Goal: Transaction & Acquisition: Subscribe to service/newsletter

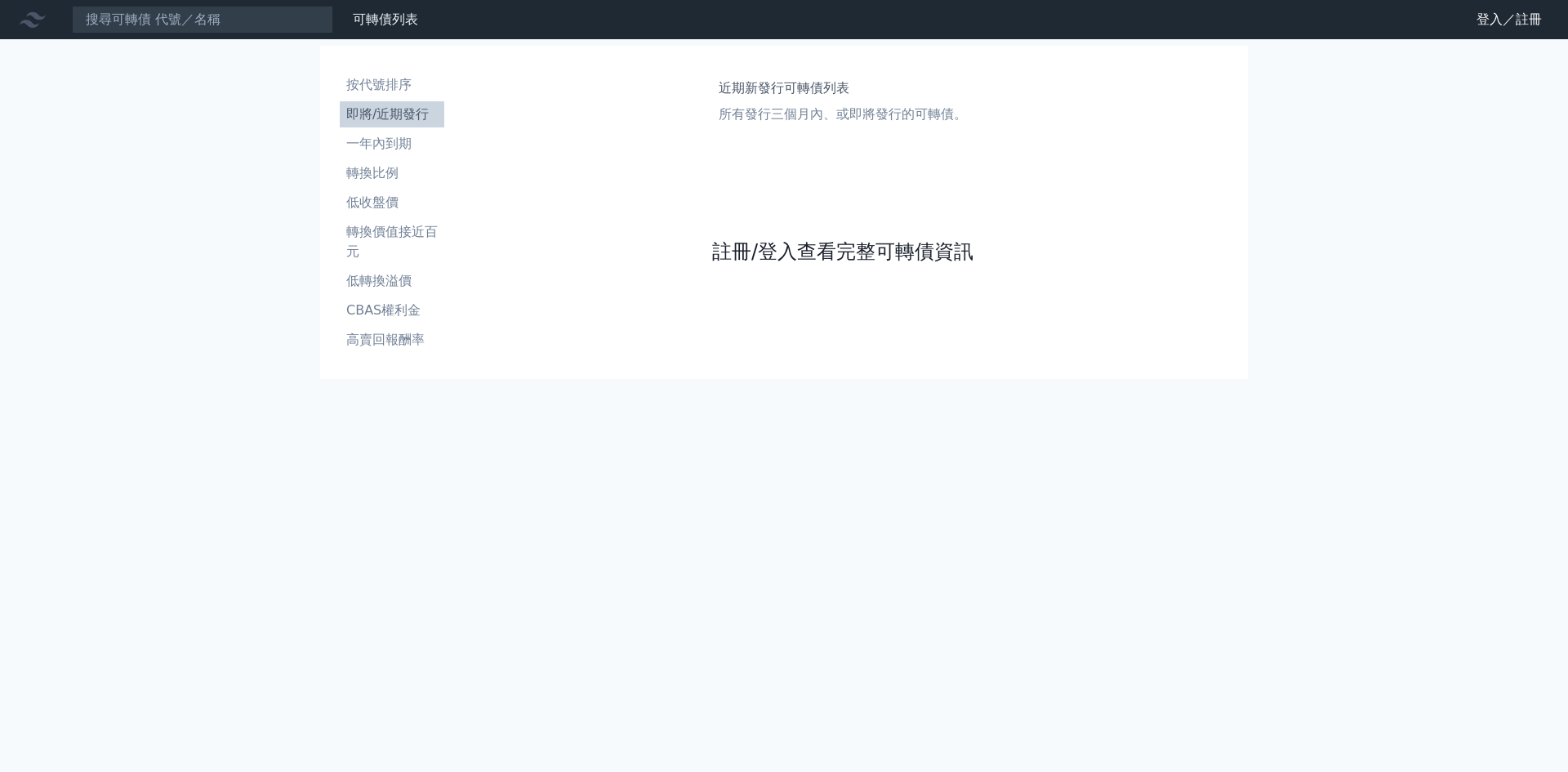
click at [791, 255] on link "註冊/登入查看完整可轉債資訊" at bounding box center [842, 252] width 261 height 27
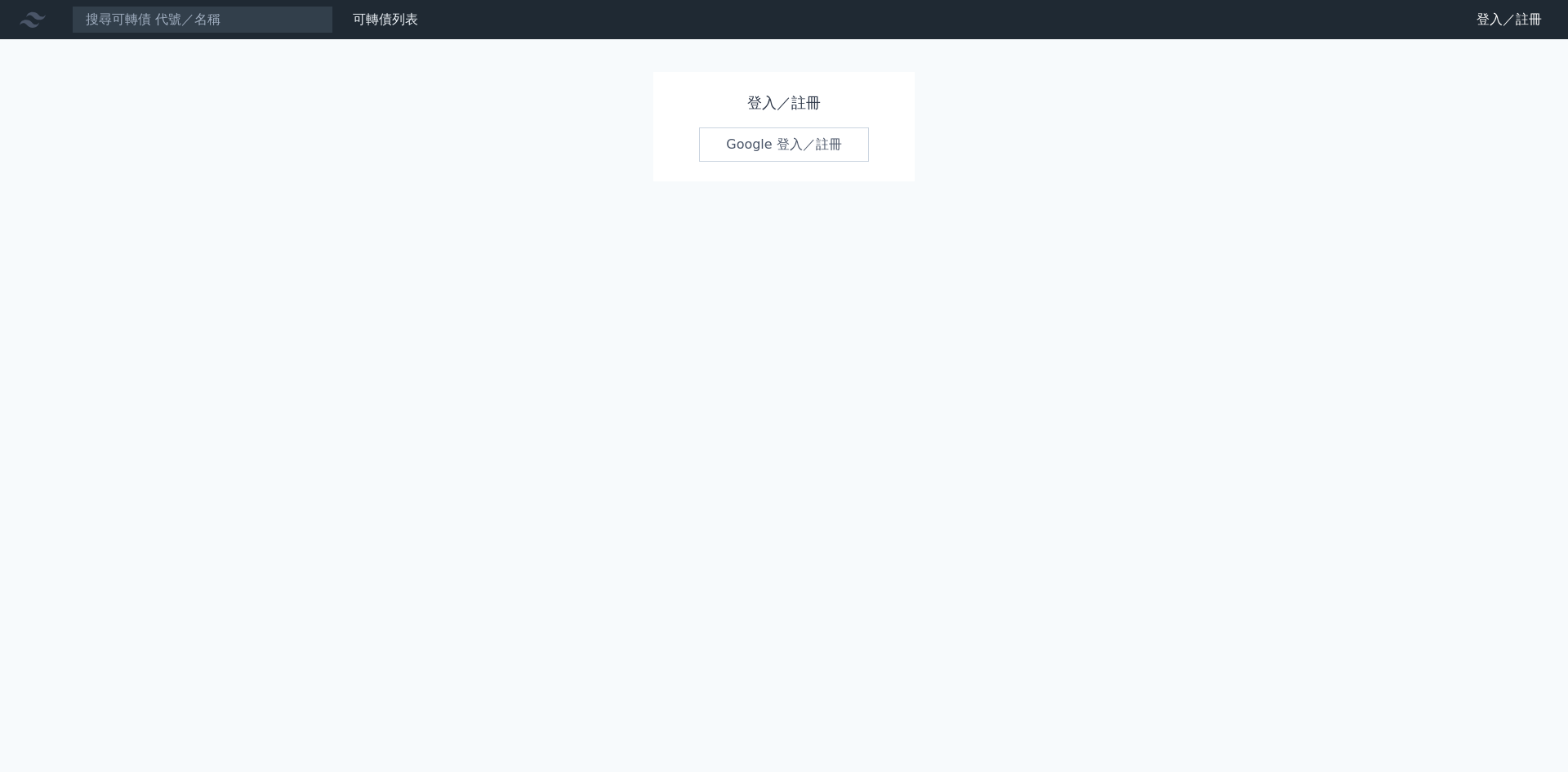
click at [771, 138] on link "Google 登入／註冊" at bounding box center [784, 144] width 170 height 34
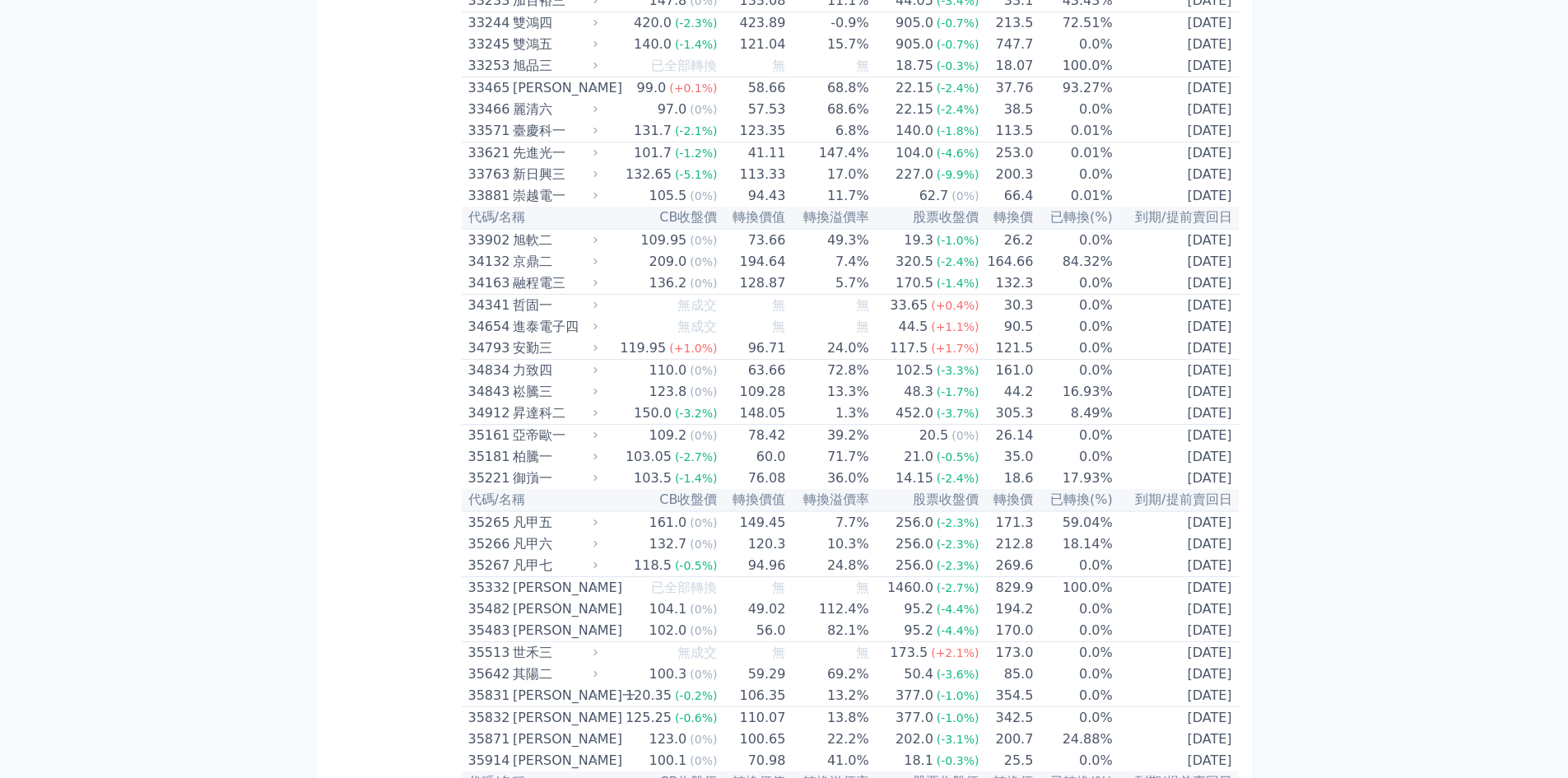
scroll to position [3072, 0]
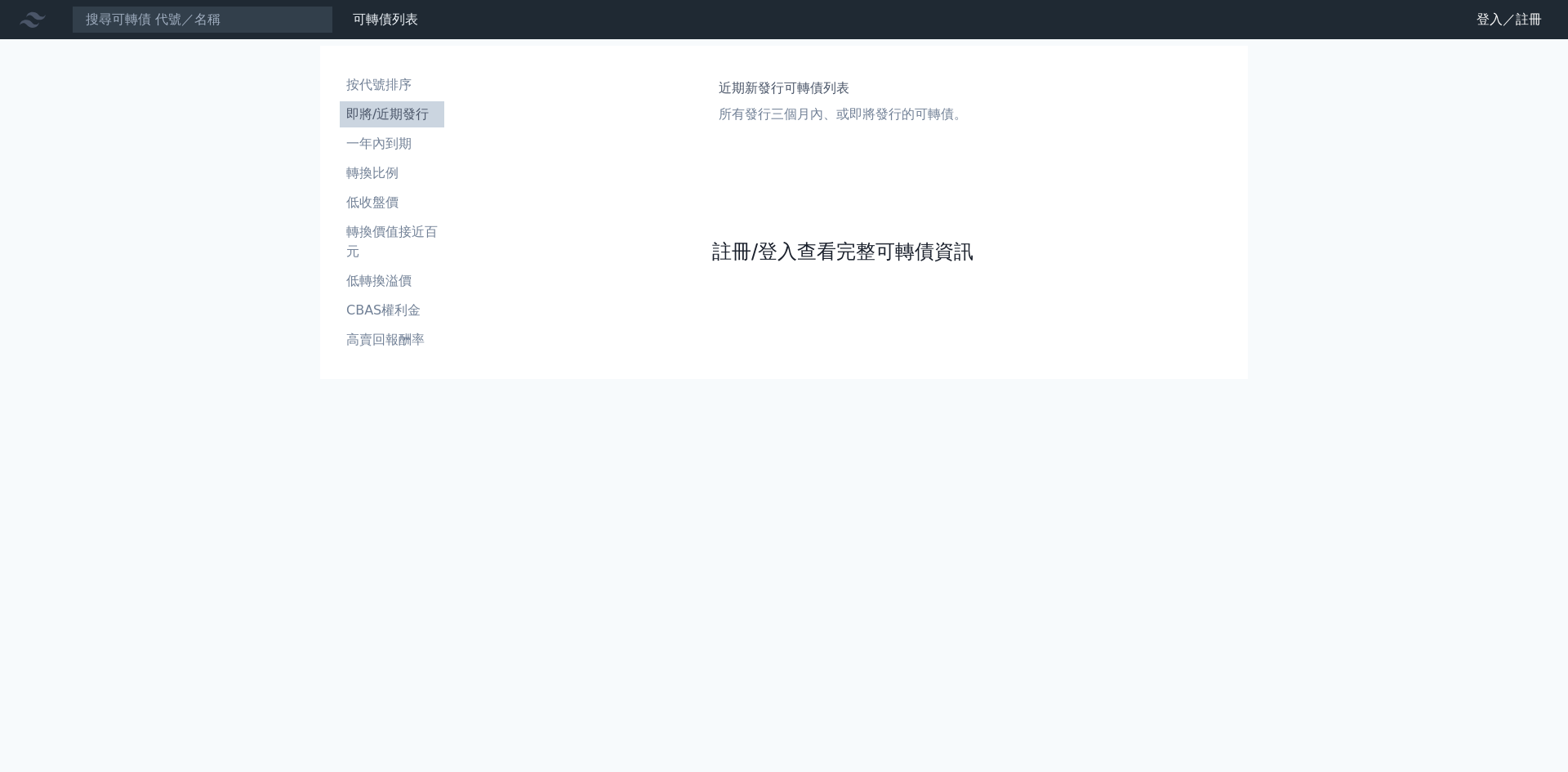
click at [880, 245] on link "註冊/登入查看完整可轉債資訊" at bounding box center [842, 252] width 261 height 27
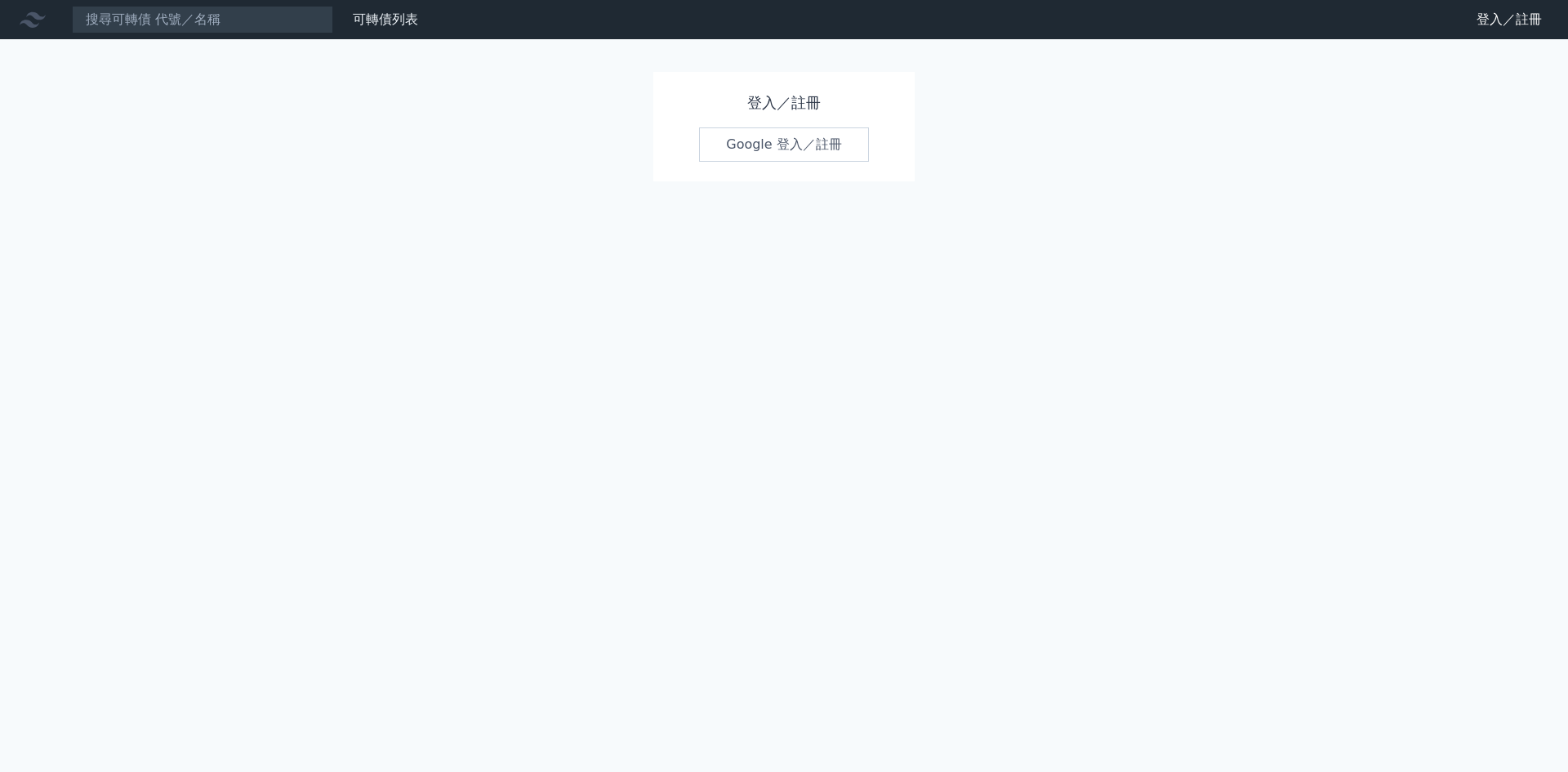
click at [802, 144] on link "Google 登入／註冊" at bounding box center [784, 144] width 170 height 34
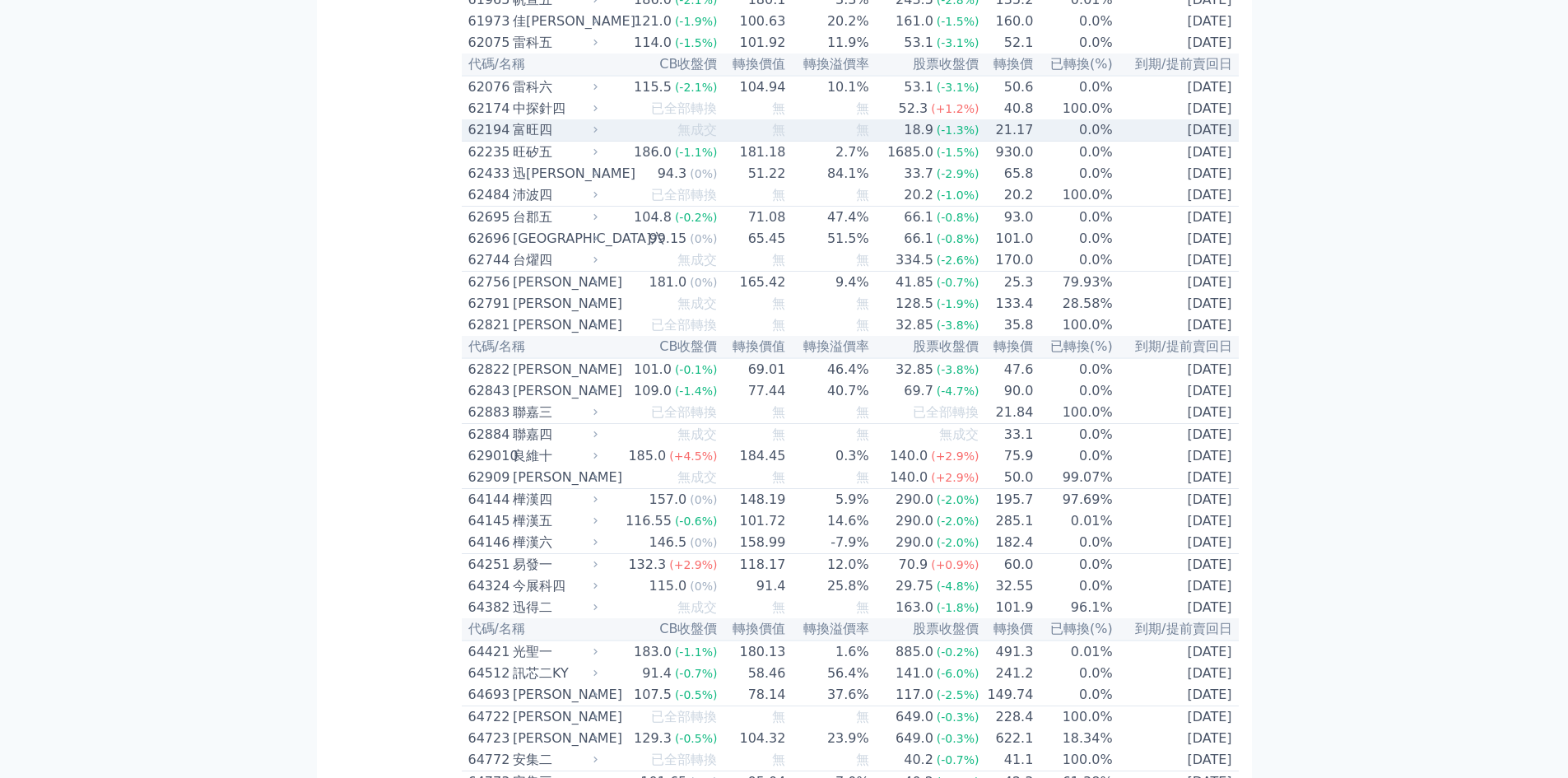
scroll to position [6145, 0]
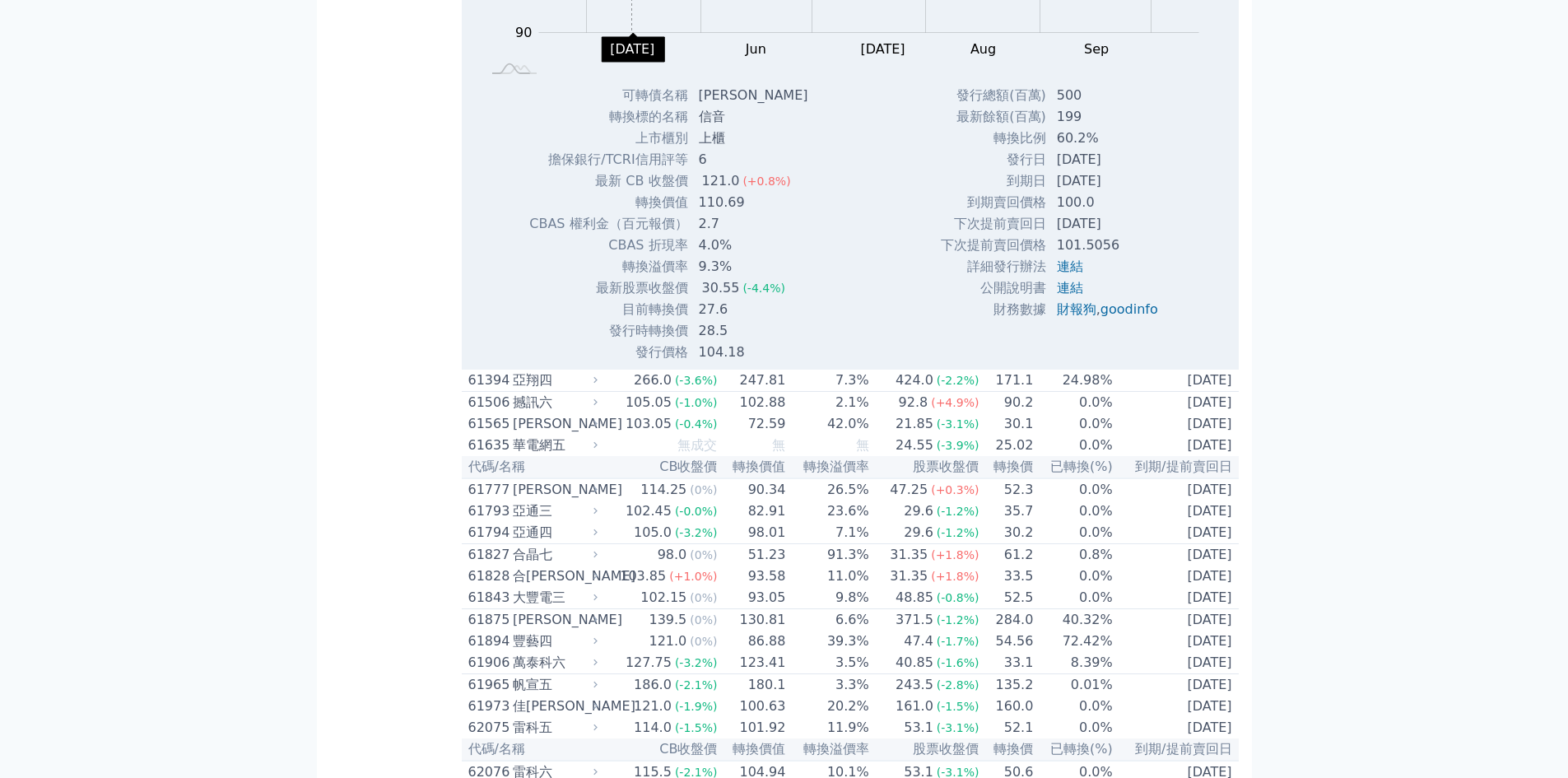
scroll to position [6364, 0]
